Goal: Navigation & Orientation: Find specific page/section

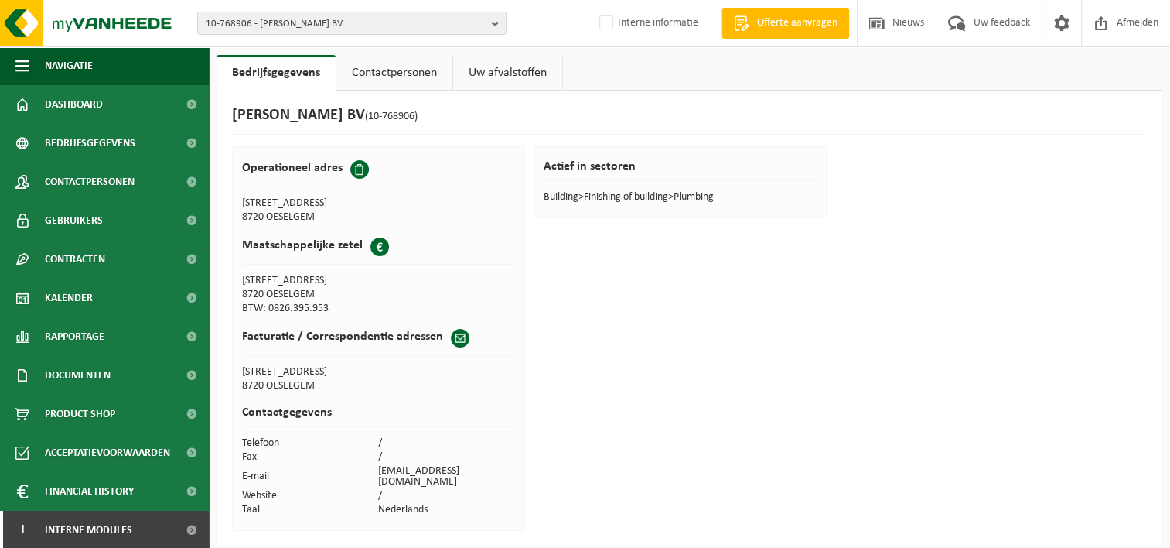
drag, startPoint x: 866, startPoint y: 481, endPoint x: 794, endPoint y: 468, distance: 72.4
click at [866, 481] on div "ANDY DE WEVER BV (10-768906) Operationeel adres WAKKENSESTEENWEG 51 b 8720 OESE…" at bounding box center [690, 318] width 946 height 456
